Goal: Task Accomplishment & Management: Manage account settings

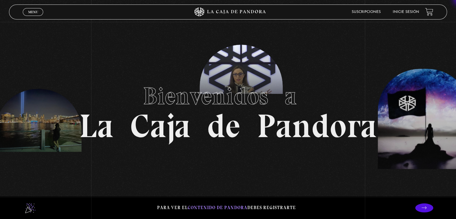
drag, startPoint x: 460, startPoint y: 0, endPoint x: 35, endPoint y: 11, distance: 425.3
click at [35, 11] on span "Menu" at bounding box center [33, 12] width 10 height 4
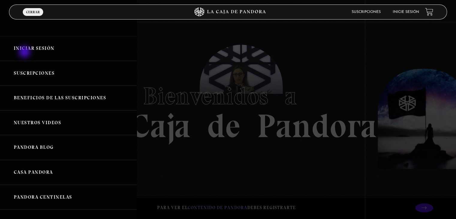
click at [25, 53] on link "Iniciar Sesión" at bounding box center [68, 48] width 137 height 25
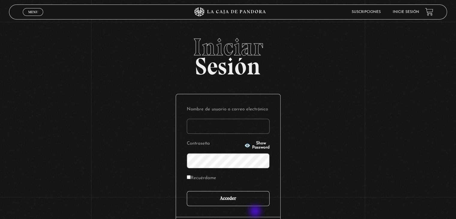
type input "[EMAIL_ADDRESS][DOMAIN_NAME]"
click at [251, 194] on input "Acceder" at bounding box center [228, 198] width 83 height 15
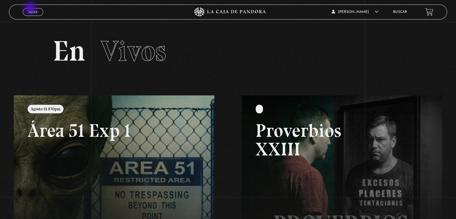
click at [29, 11] on link "Menu Cerrar" at bounding box center [33, 12] width 20 height 8
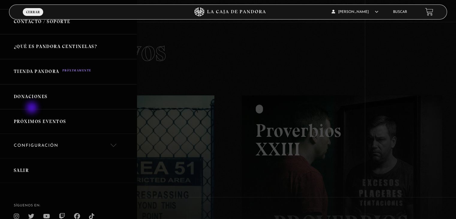
scroll to position [141, 0]
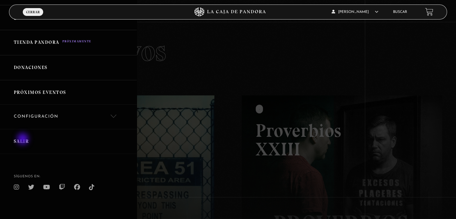
click at [23, 140] on link "Salir" at bounding box center [68, 141] width 137 height 25
